Goal: Task Accomplishment & Management: Manage account settings

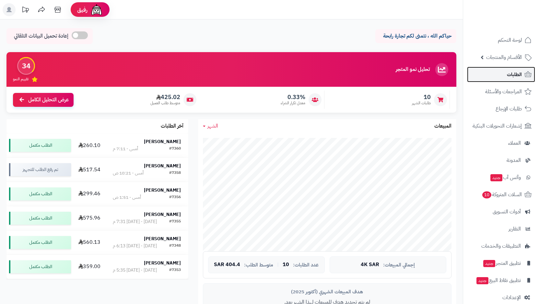
click at [505, 77] on link "الطلبات" at bounding box center [501, 75] width 68 height 16
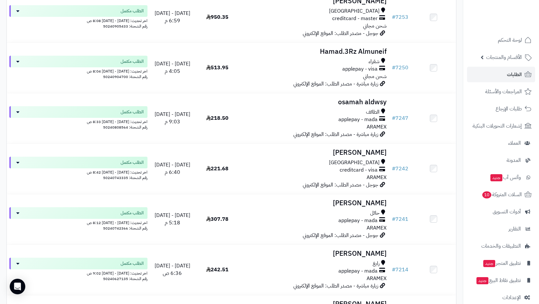
scroll to position [2042, 0]
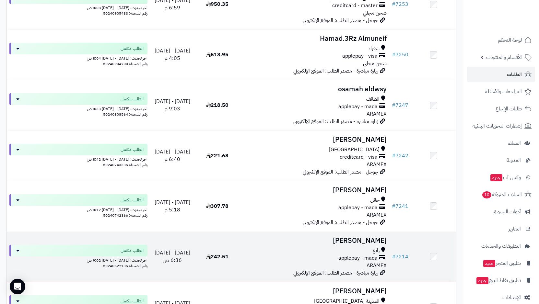
click at [347, 248] on div "رابغ" at bounding box center [314, 250] width 145 height 7
